Goal: Transaction & Acquisition: Purchase product/service

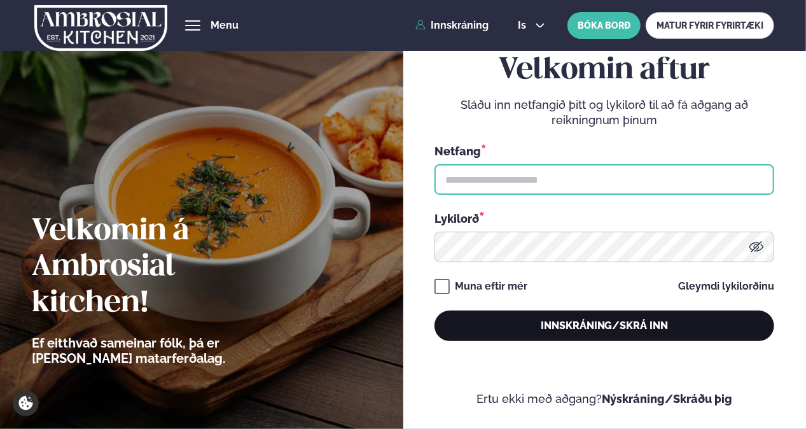
type input "**********"
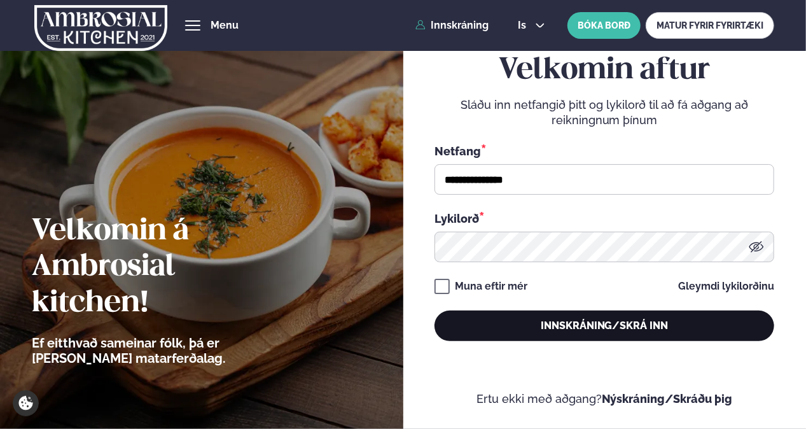
click at [397, 329] on button "Innskráning/Skrá inn" at bounding box center [605, 326] width 340 height 31
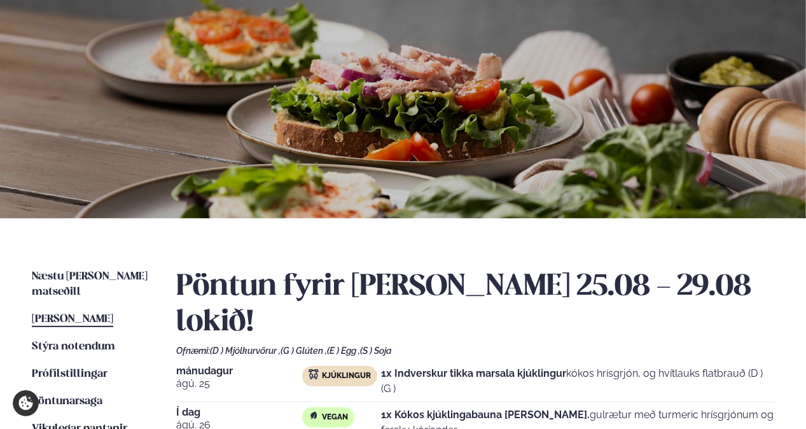
scroll to position [127, 0]
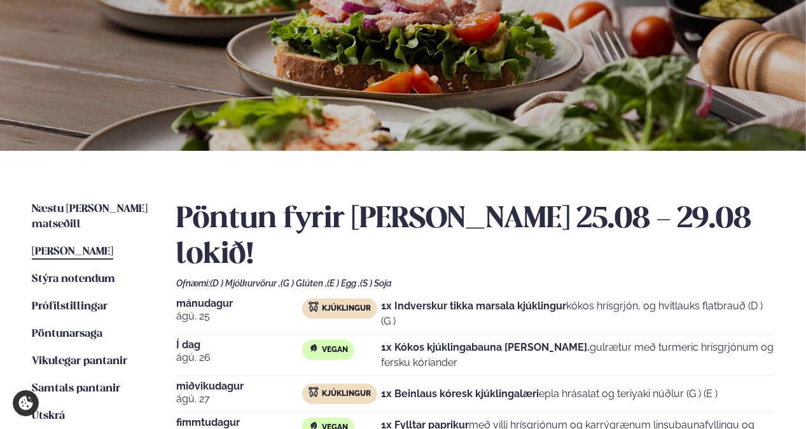
click at [397, 340] on p "1x Kókos kjúklingabauna [PERSON_NAME]. gulrætur með turmeric hrísgrjónum og fer…" at bounding box center [578, 355] width 393 height 31
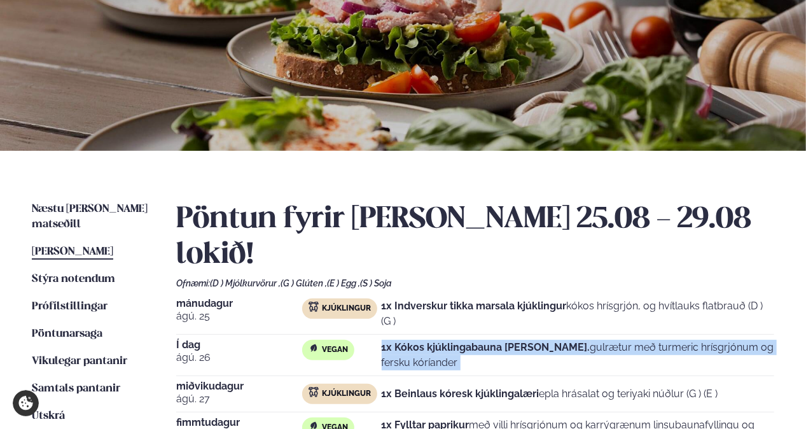
click at [397, 340] on p "1x Kókos kjúklingabauna [PERSON_NAME]. gulrætur með turmeric hrísgrjónum og fer…" at bounding box center [578, 355] width 393 height 31
drag, startPoint x: 440, startPoint y: 318, endPoint x: 498, endPoint y: 327, distance: 58.6
click at [397, 340] on p "1x Kókos kjúklingabauna [PERSON_NAME]. gulrætur með turmeric hrísgrjónum og fer…" at bounding box center [578, 355] width 393 height 31
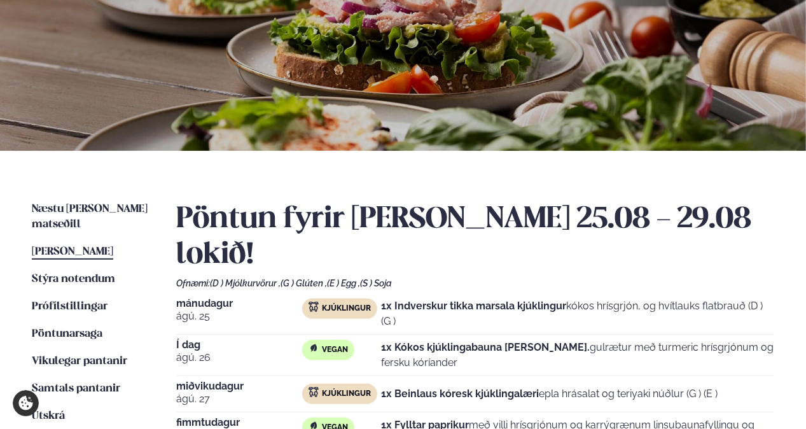
click at [397, 340] on p "1x Kókos kjúklingabauna [PERSON_NAME]. gulrætur með turmeric hrísgrjónum og fer…" at bounding box center [578, 355] width 393 height 31
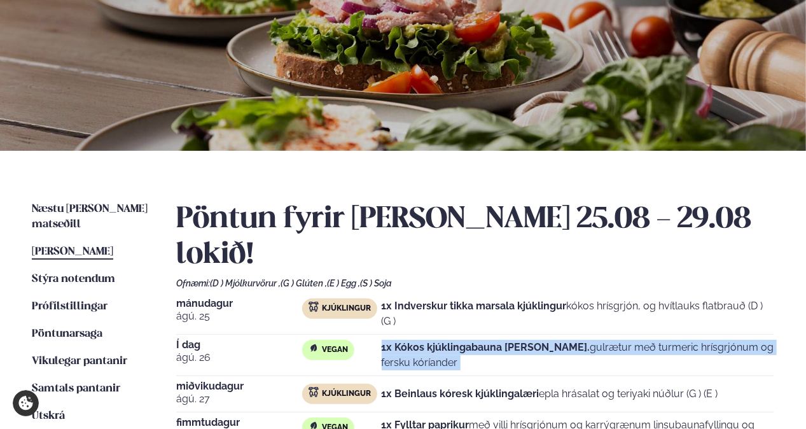
click at [397, 340] on p "1x Kókos kjúklingabauna [PERSON_NAME]. gulrætur með turmeric hrísgrjónum og fer…" at bounding box center [578, 355] width 393 height 31
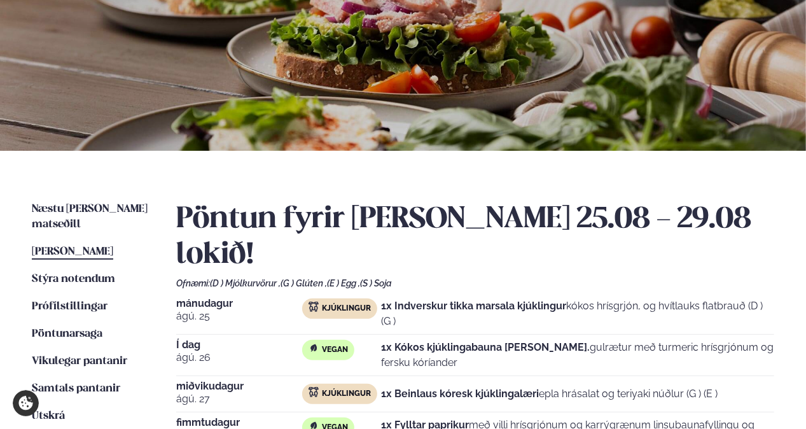
click at [397, 387] on strong "1x Beinlaus kóresk kjúklingalæri" at bounding box center [461, 393] width 158 height 12
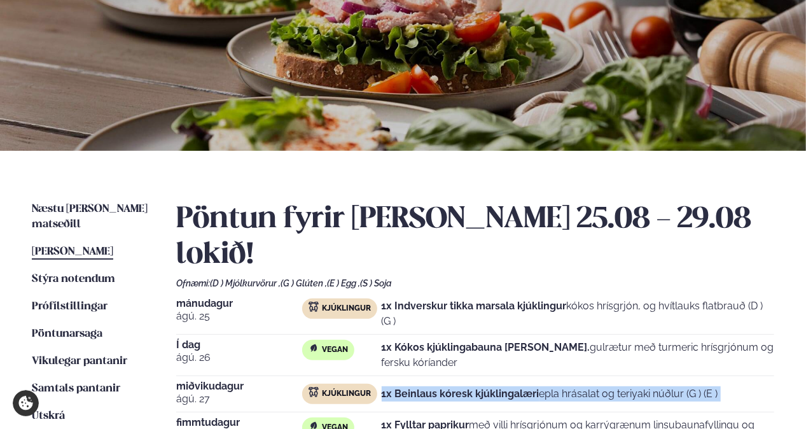
click at [397, 387] on strong "1x Beinlaus kóresk kjúklingalæri" at bounding box center [461, 393] width 158 height 12
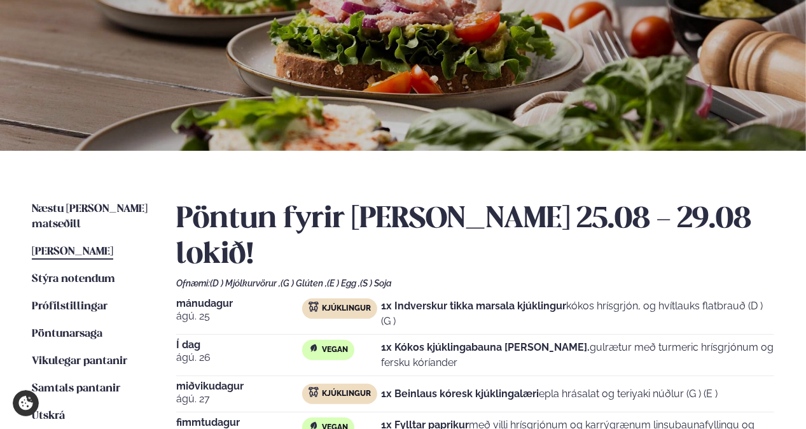
drag, startPoint x: 534, startPoint y: 360, endPoint x: 578, endPoint y: 387, distance: 51.2
click at [397, 417] on p "1x Fylltar paprikur með villi hrísgrjónum og karrýgrænum linsubaunafyllingu og …" at bounding box center [578, 432] width 393 height 31
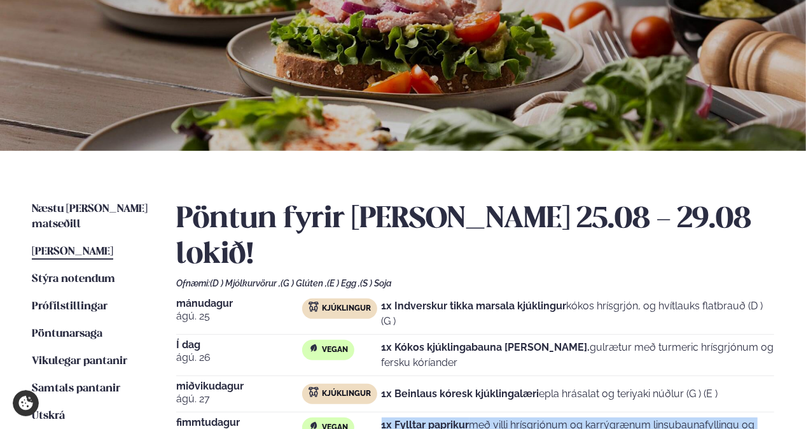
click at [397, 417] on p "1x Fylltar paprikur með villi hrísgrjónum og karrýgrænum linsubaunafyllingu og …" at bounding box center [578, 432] width 393 height 31
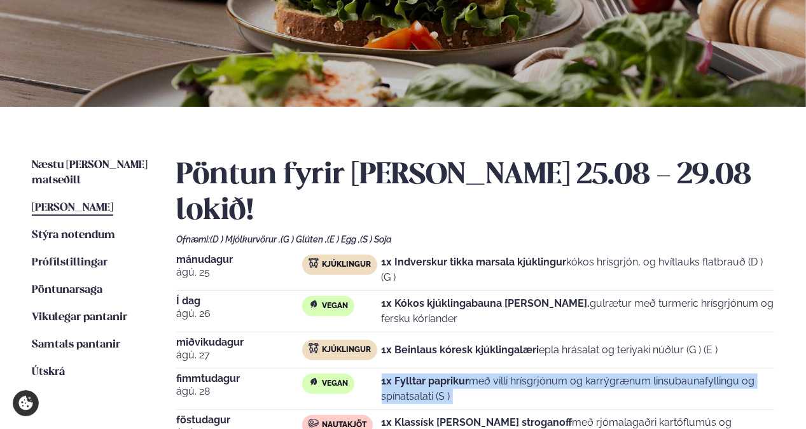
scroll to position [191, 0]
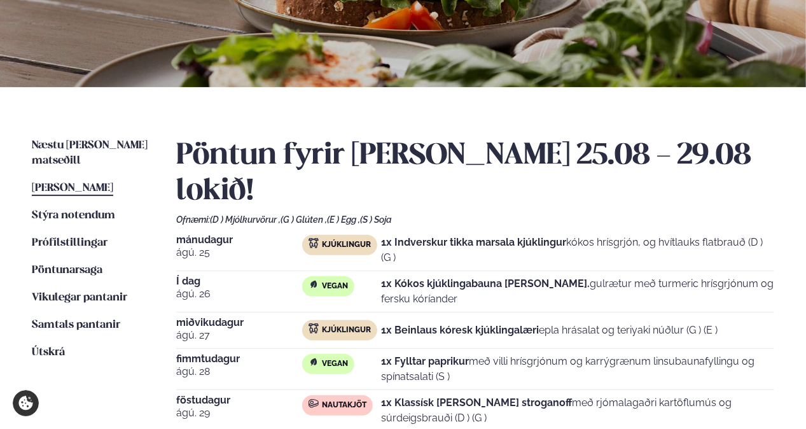
click at [397, 323] on p "1x Beinlaus kóresk kjúklingalæri epla hrásalat og teriyaki núðlur (G ) (E )" at bounding box center [550, 330] width 337 height 15
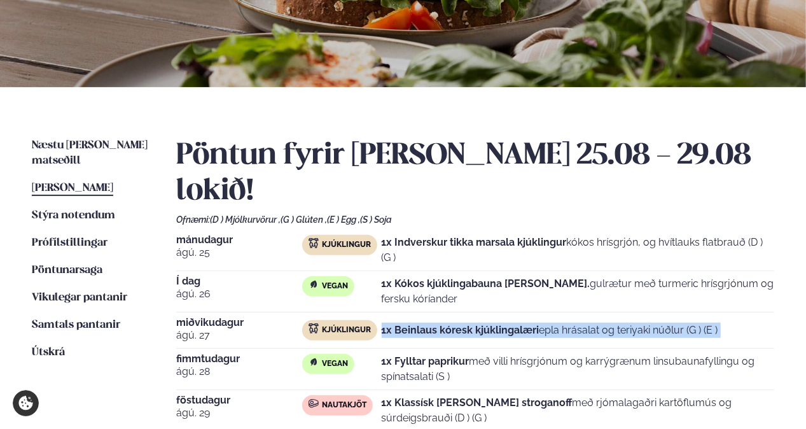
click at [397, 323] on p "1x Beinlaus kóresk kjúklingalæri epla hrásalat og teriyaki núðlur (G ) (E )" at bounding box center [550, 330] width 337 height 15
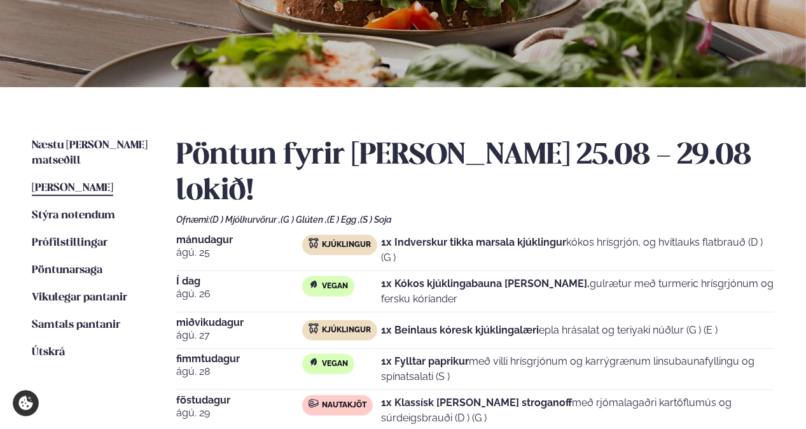
drag, startPoint x: 524, startPoint y: 301, endPoint x: 533, endPoint y: 335, distance: 35.7
click at [397, 354] on p "1x Fylltar paprikur með villi hrísgrjónum og karrýgrænum linsubaunafyllingu og …" at bounding box center [578, 369] width 393 height 31
click at [397, 355] on strong "1x Fylltar paprikur" at bounding box center [426, 361] width 88 height 12
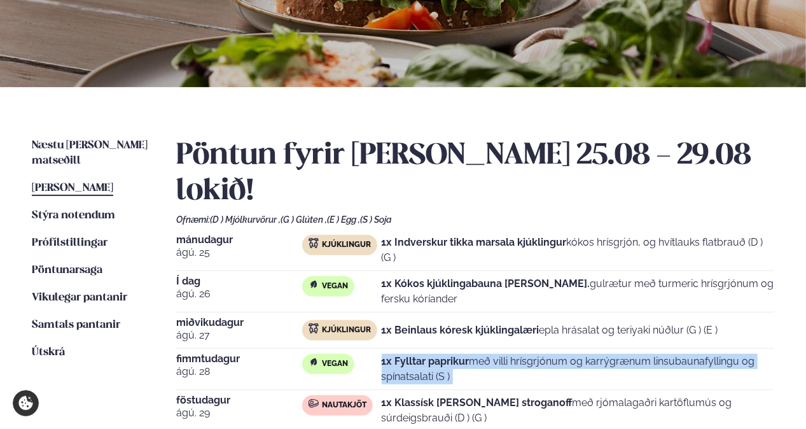
click at [397, 355] on strong "1x Fylltar paprikur" at bounding box center [426, 361] width 88 height 12
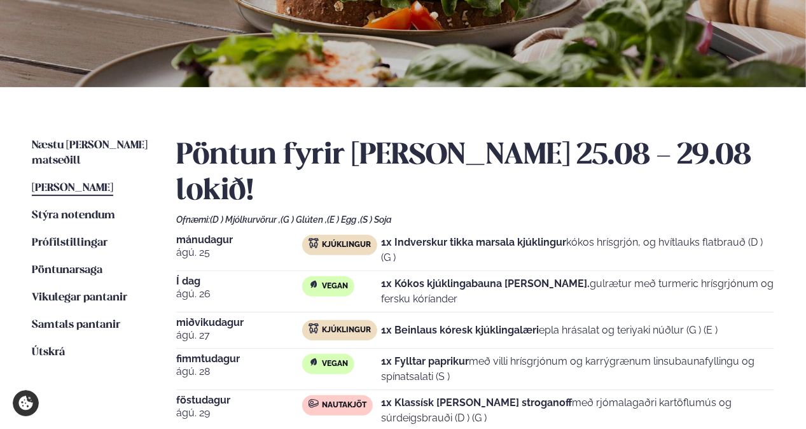
drag, startPoint x: 463, startPoint y: 330, endPoint x: 475, endPoint y: 359, distance: 31.1
click at [397, 359] on div "[DATE] Kjúklingur 1x Indverskur tikka marsala kjúklingur kókos hrísgrjón, og hv…" at bounding box center [475, 333] width 599 height 196
click at [397, 395] on p "1x Klassísk [PERSON_NAME] stroganoff með rjómalagaðri kartöflumús og súrdeigsbr…" at bounding box center [578, 410] width 393 height 31
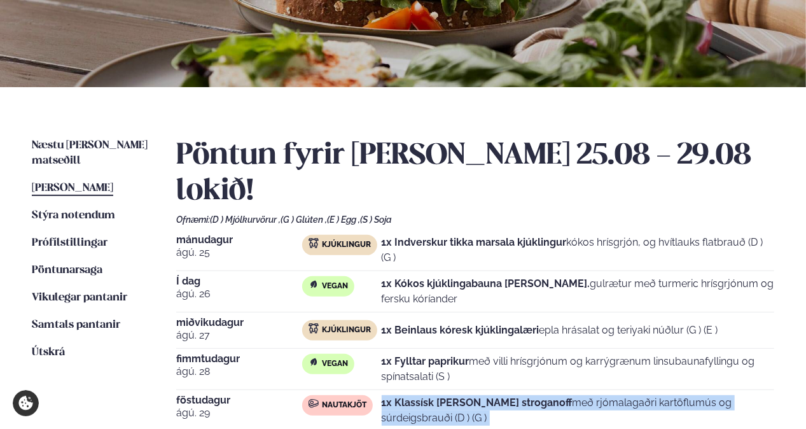
click at [397, 395] on p "1x Klassísk [PERSON_NAME] stroganoff með rjómalagaðri kartöflumús og súrdeigsbr…" at bounding box center [578, 410] width 393 height 31
drag, startPoint x: 475, startPoint y: 359, endPoint x: 569, endPoint y: 372, distance: 95.0
click at [397, 395] on p "1x Klassísk [PERSON_NAME] stroganoff með rjómalagaðri kartöflumús og súrdeigsbr…" at bounding box center [578, 410] width 393 height 31
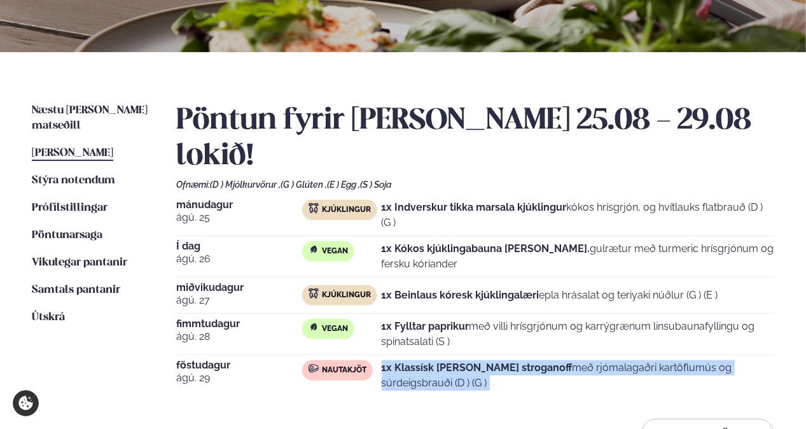
scroll to position [255, 0]
